Goal: Find specific page/section: Find specific page/section

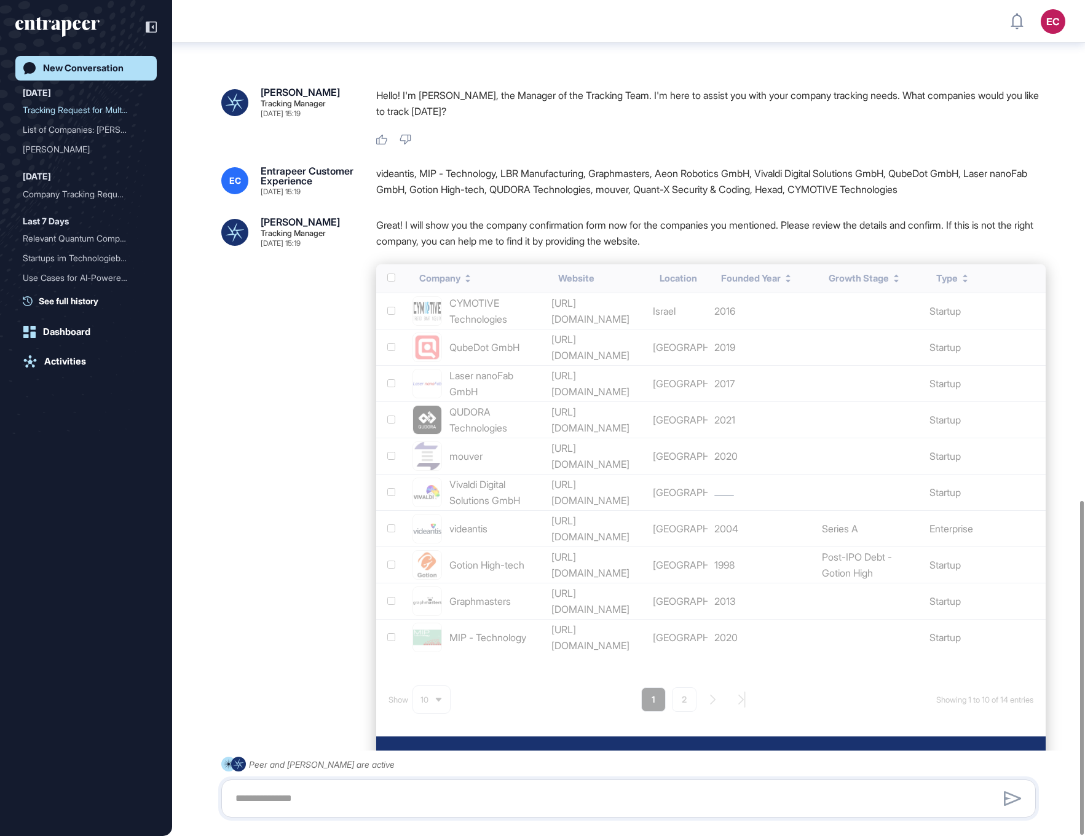
scroll to position [1253, 0]
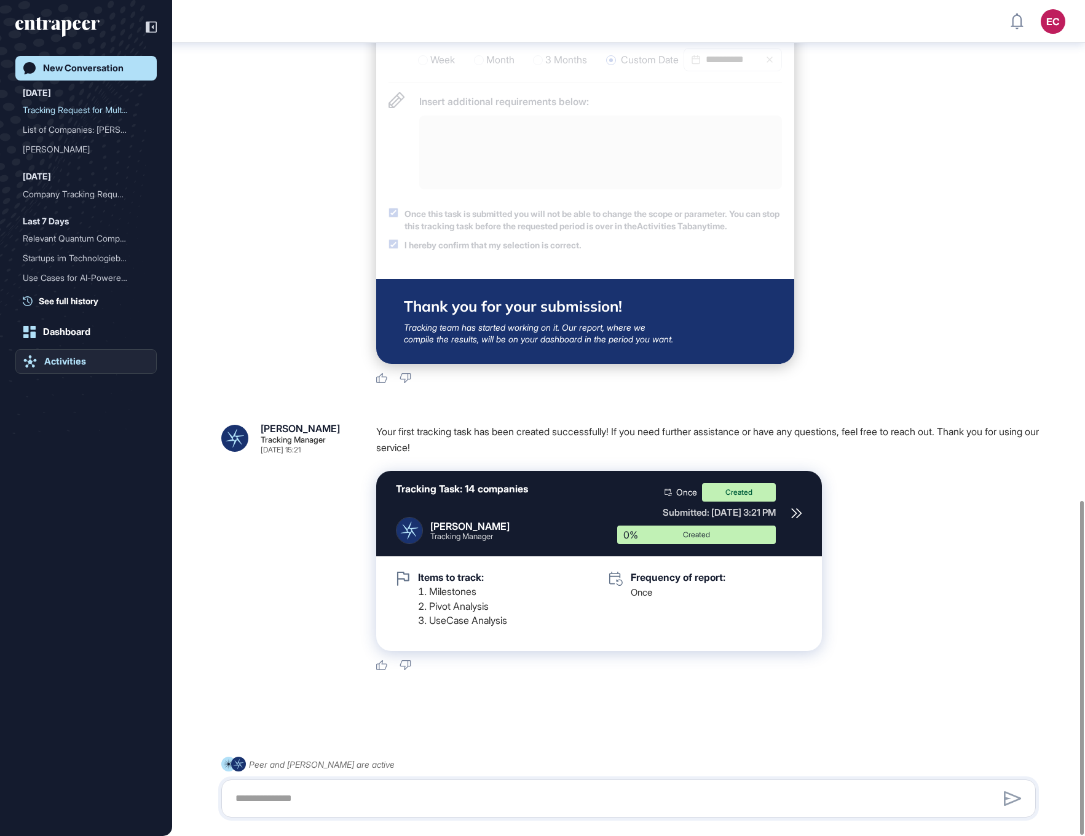
click at [52, 363] on div "Activities" at bounding box center [65, 361] width 42 height 11
